Goal: Information Seeking & Learning: Learn about a topic

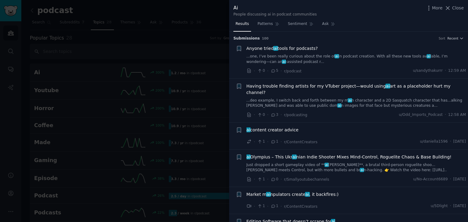
scroll to position [335, 0]
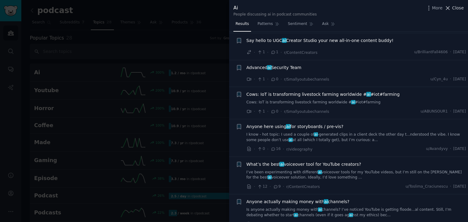
click at [453, 9] on span "Close" at bounding box center [458, 8] width 12 height 6
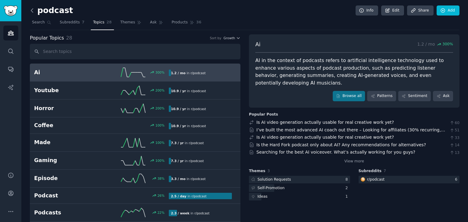
click at [32, 10] on icon at bounding box center [32, 10] width 6 height 6
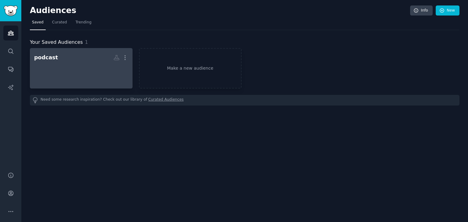
click at [53, 78] on div at bounding box center [81, 73] width 94 height 21
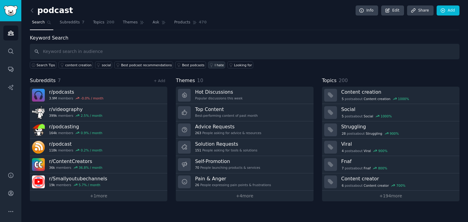
click at [215, 66] on div "I hate" at bounding box center [219, 65] width 9 height 4
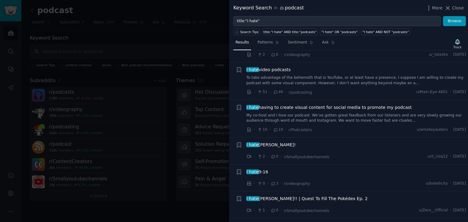
scroll to position [244, 0]
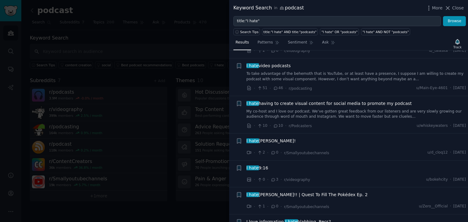
click at [282, 103] on span "I hate having to create visual content for social media to promote my podcast" at bounding box center [328, 103] width 165 height 6
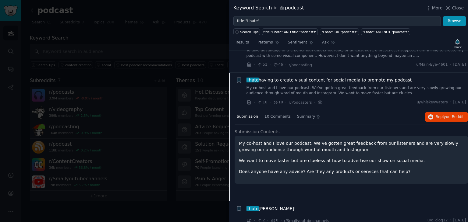
scroll to position [289, 0]
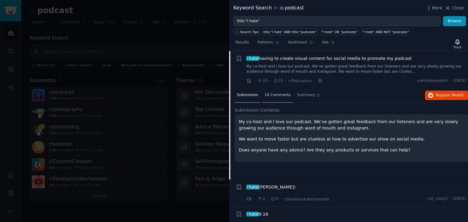
click at [272, 93] on span "10 Comments" at bounding box center [277, 95] width 26 height 5
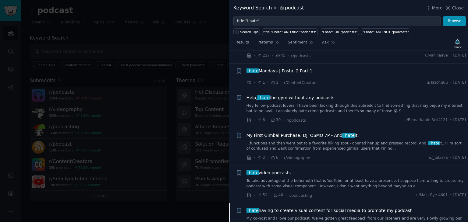
scroll to position [228, 0]
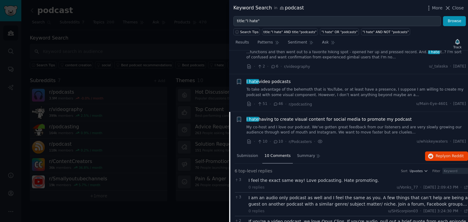
click at [373, 118] on span "I hate having to create visual content for social media to promote my podcast" at bounding box center [328, 119] width 165 height 6
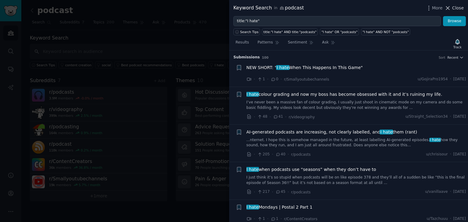
click at [460, 10] on span "Close" at bounding box center [458, 8] width 12 height 6
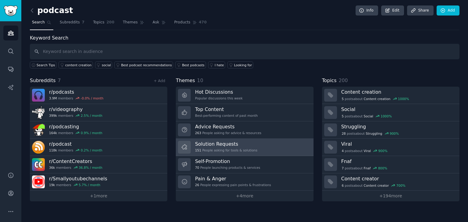
click at [221, 146] on h3 "Solution Requests" at bounding box center [226, 144] width 62 height 6
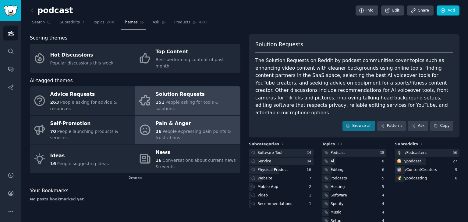
click at [225, 128] on div "26 People expressing pain points & frustrations" at bounding box center [197, 134] width 82 height 13
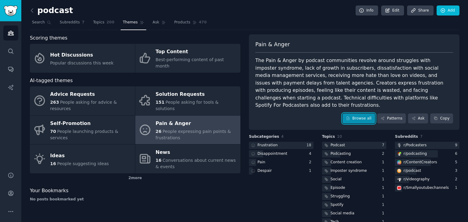
click at [360, 114] on link "Browse all" at bounding box center [358, 119] width 33 height 10
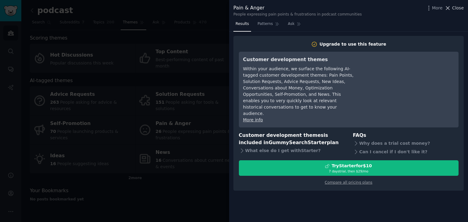
click at [449, 9] on icon at bounding box center [447, 8] width 6 height 6
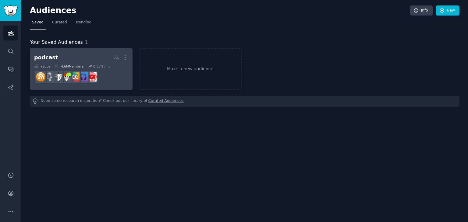
click at [87, 63] on div "podcast More 7 Sub s 4.6M Members 0.55 % /mo r/podcasts" at bounding box center [81, 68] width 94 height 33
